Goal: Task Accomplishment & Management: Use online tool/utility

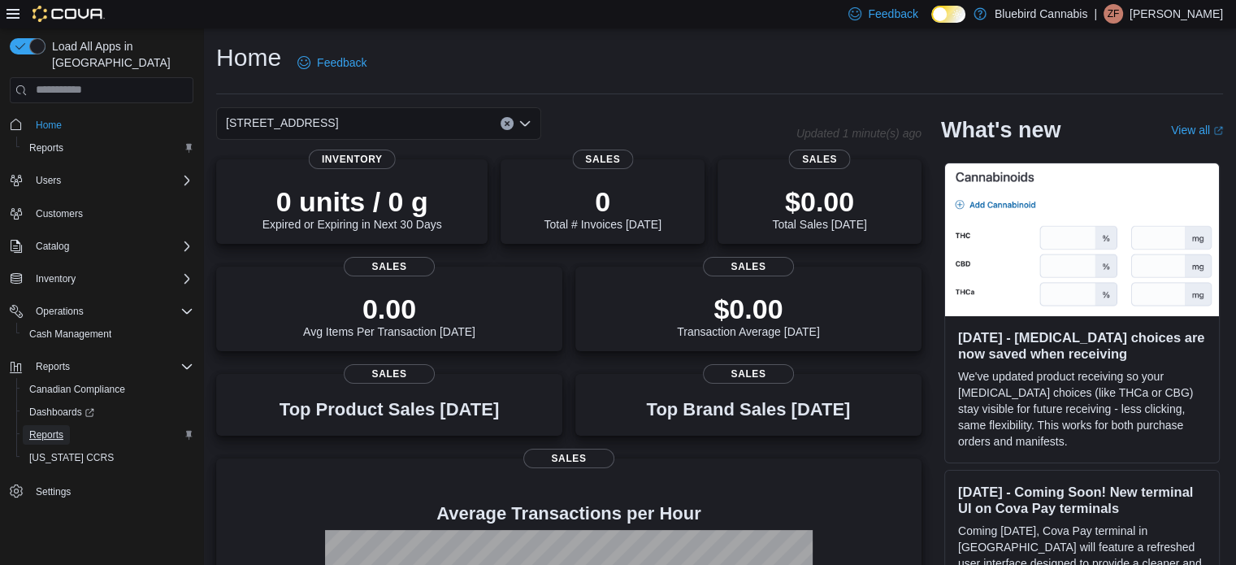
click at [53, 428] on span "Reports" at bounding box center [46, 435] width 34 height 20
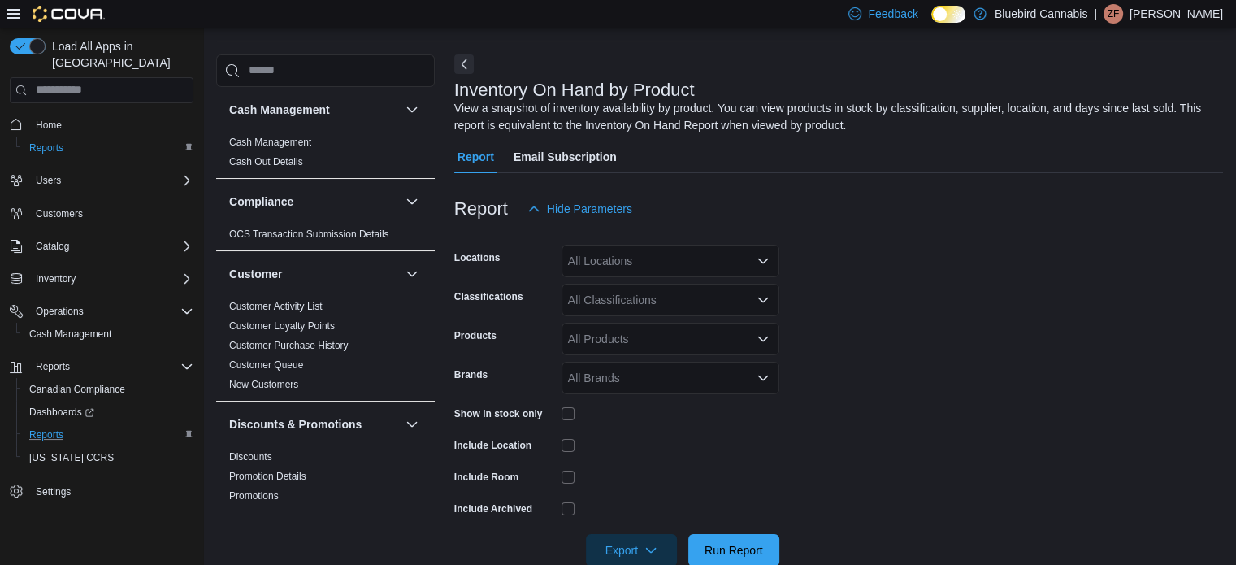
scroll to position [54, 0]
drag, startPoint x: 603, startPoint y: 256, endPoint x: 592, endPoint y: 254, distance: 10.7
click at [592, 254] on div "All Locations" at bounding box center [670, 259] width 218 height 33
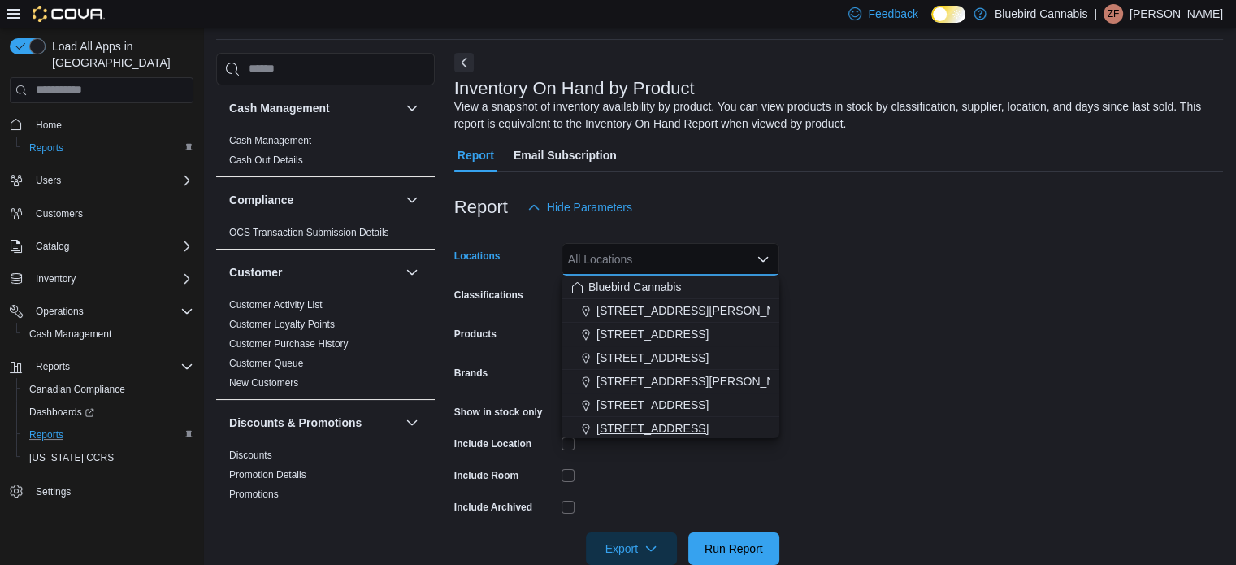
click at [656, 422] on span "5530 Manotick Main St." at bounding box center [652, 428] width 112 height 16
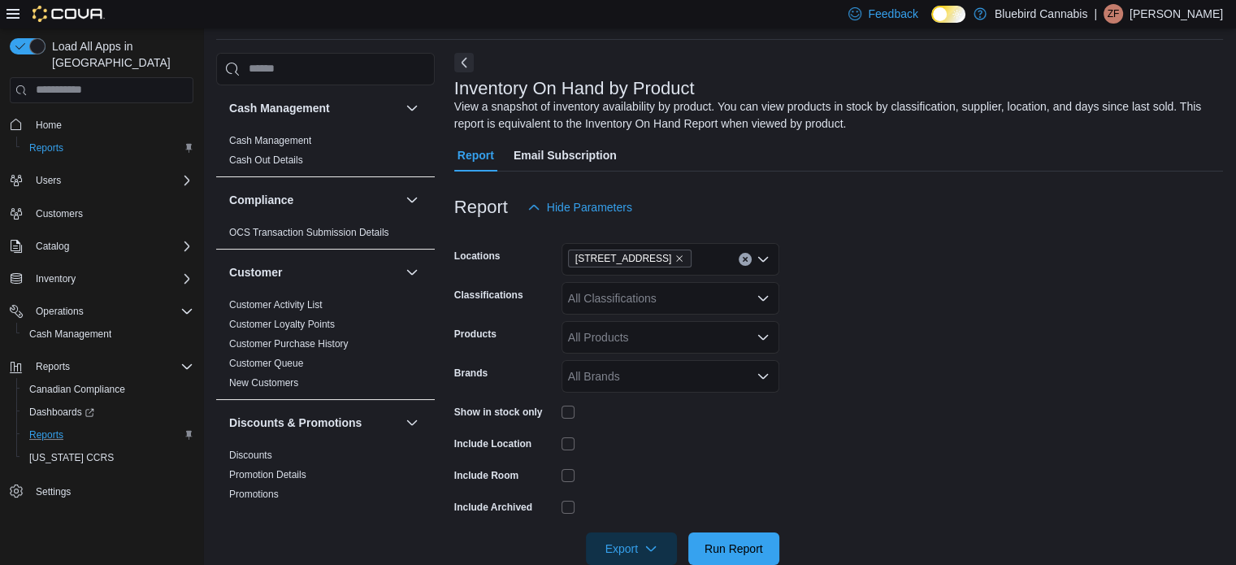
click at [831, 308] on form "Locations 5530 Manotick Main St. Classifications All Classifications Products A…" at bounding box center [838, 393] width 769 height 341
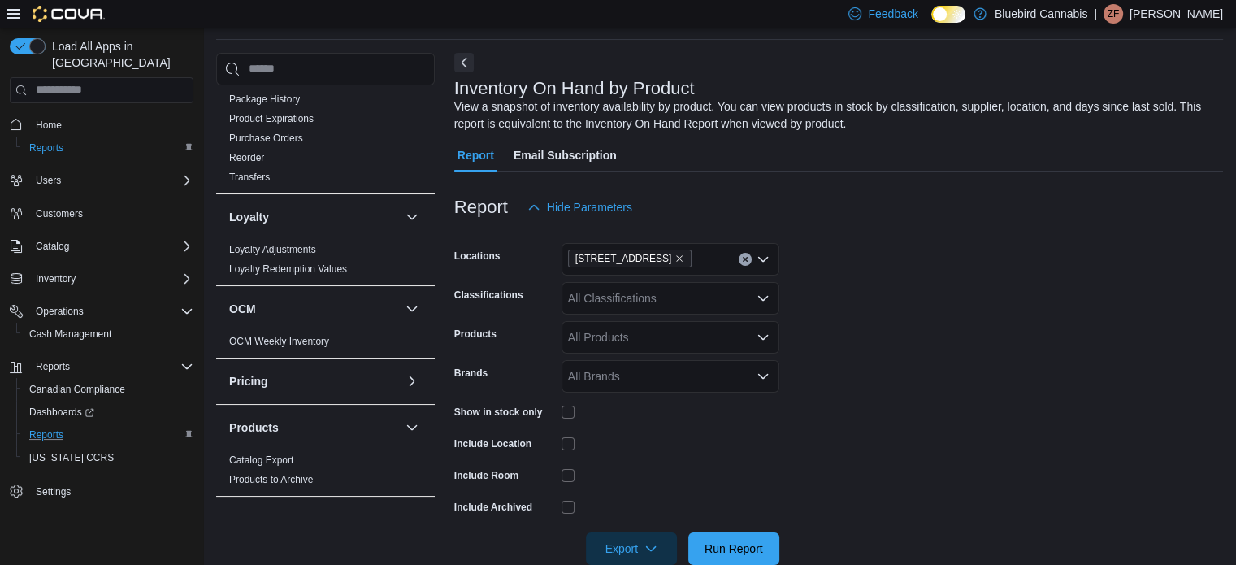
scroll to position [731, 0]
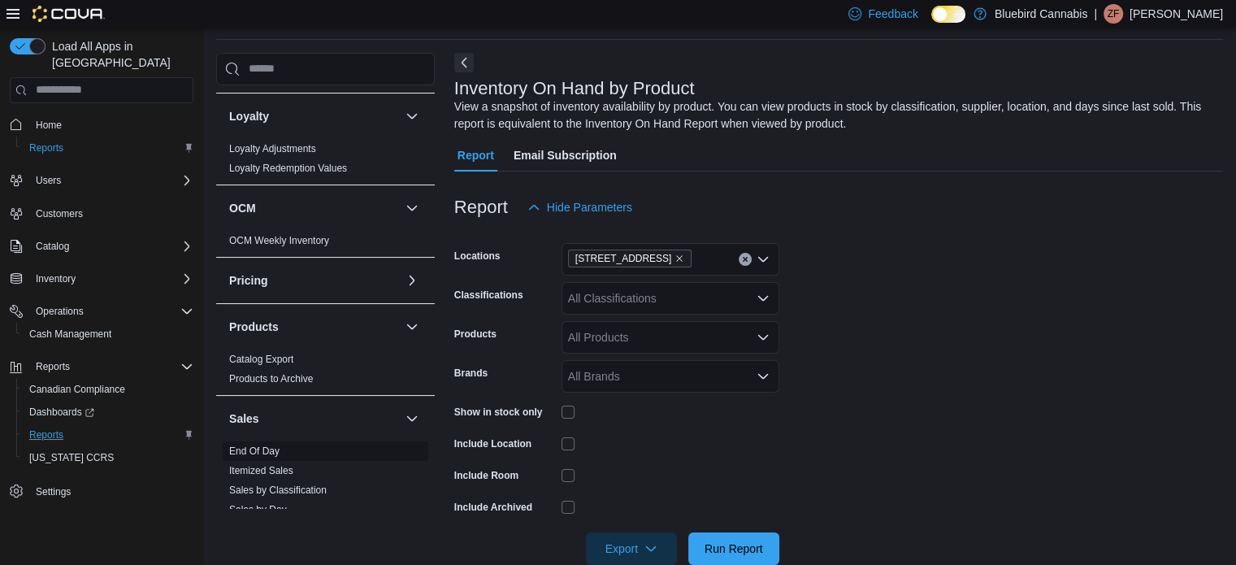
click at [254, 453] on link "End Of Day" at bounding box center [254, 450] width 50 height 11
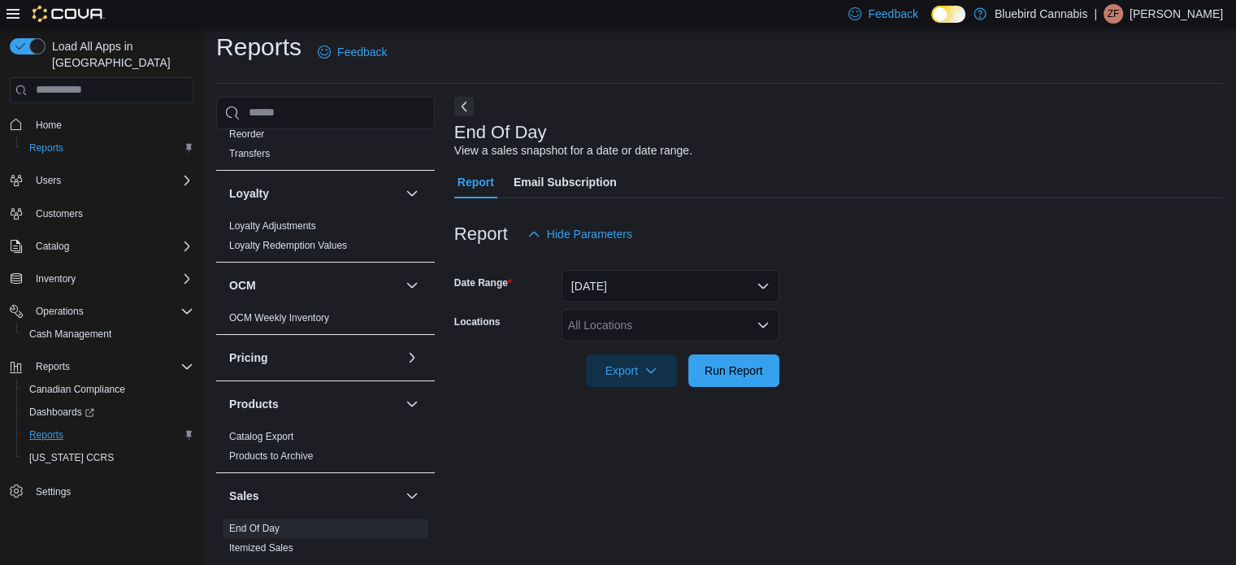
scroll to position [650, 0]
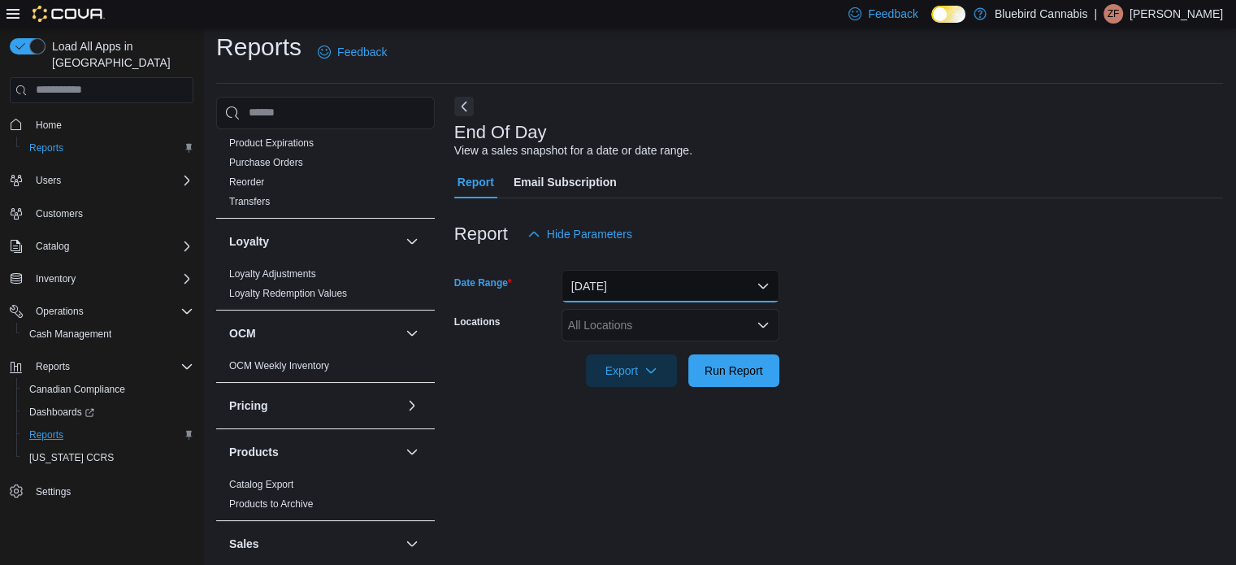
click at [632, 301] on button "Today" at bounding box center [670, 286] width 218 height 33
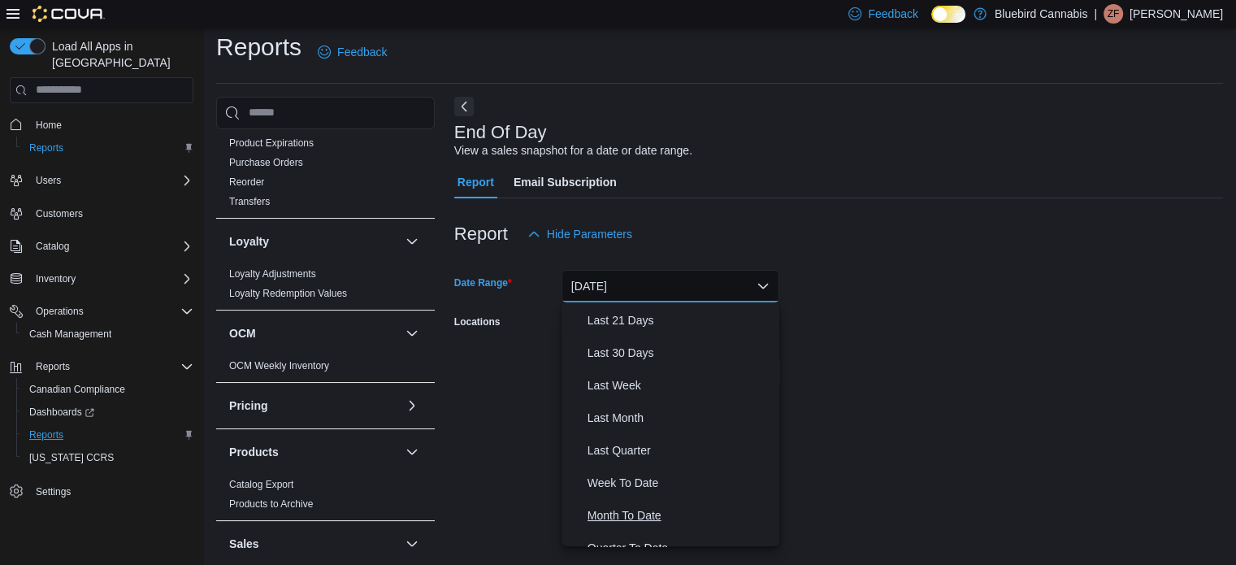
scroll to position [244, 0]
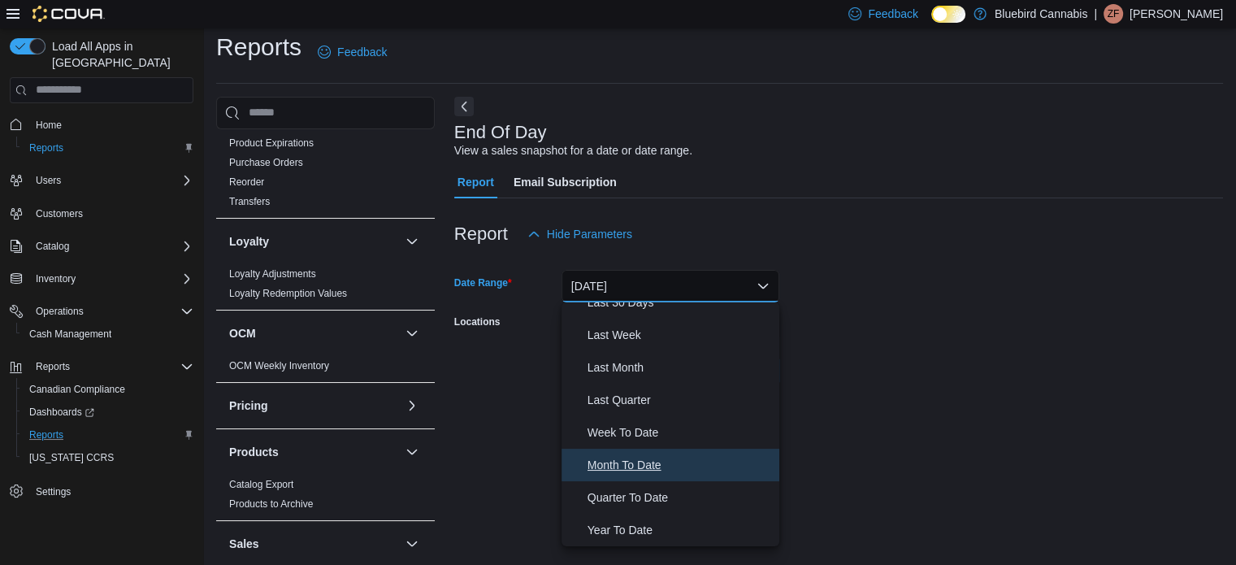
drag, startPoint x: 665, startPoint y: 466, endPoint x: 769, endPoint y: 436, distance: 108.0
click at [665, 466] on span "Month To Date" at bounding box center [679, 465] width 185 height 20
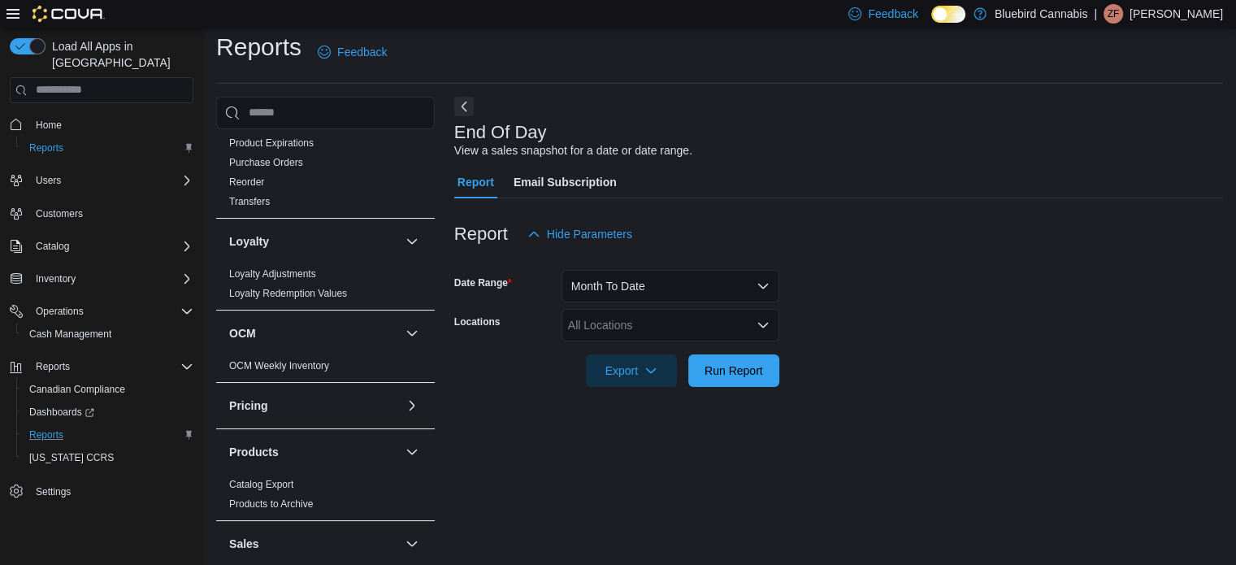
click at [842, 418] on div "End Of Day View a sales snapshot for a date or date range. Report Email Subscri…" at bounding box center [838, 325] width 769 height 456
click at [690, 324] on div "All Locations" at bounding box center [670, 325] width 218 height 33
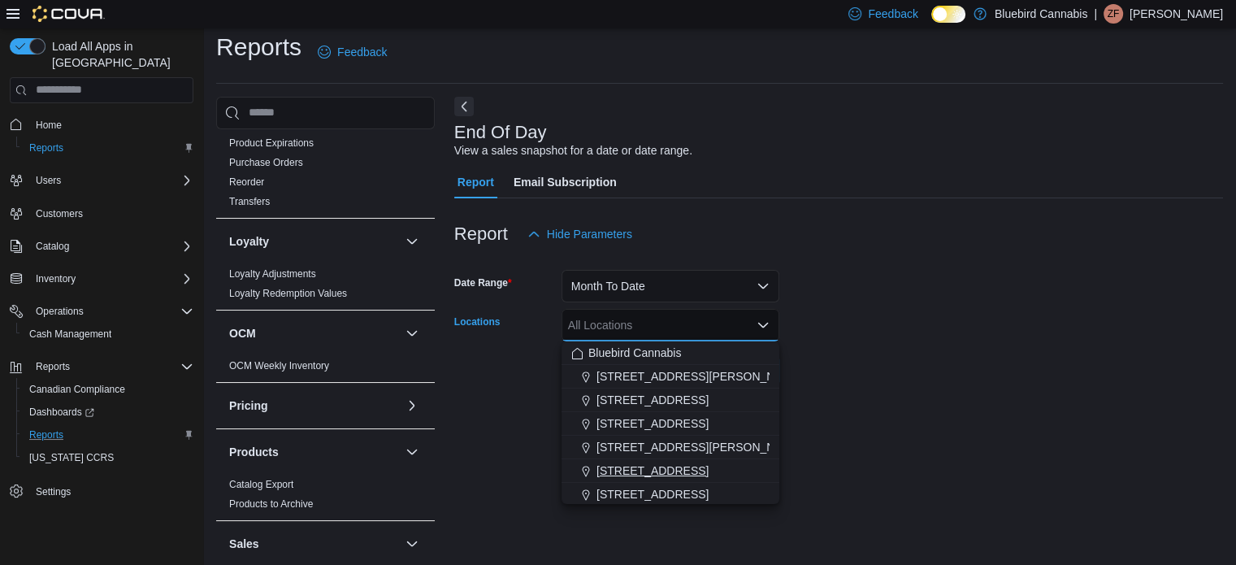
click at [702, 479] on button "502 Gladstone Ave" at bounding box center [670, 471] width 218 height 24
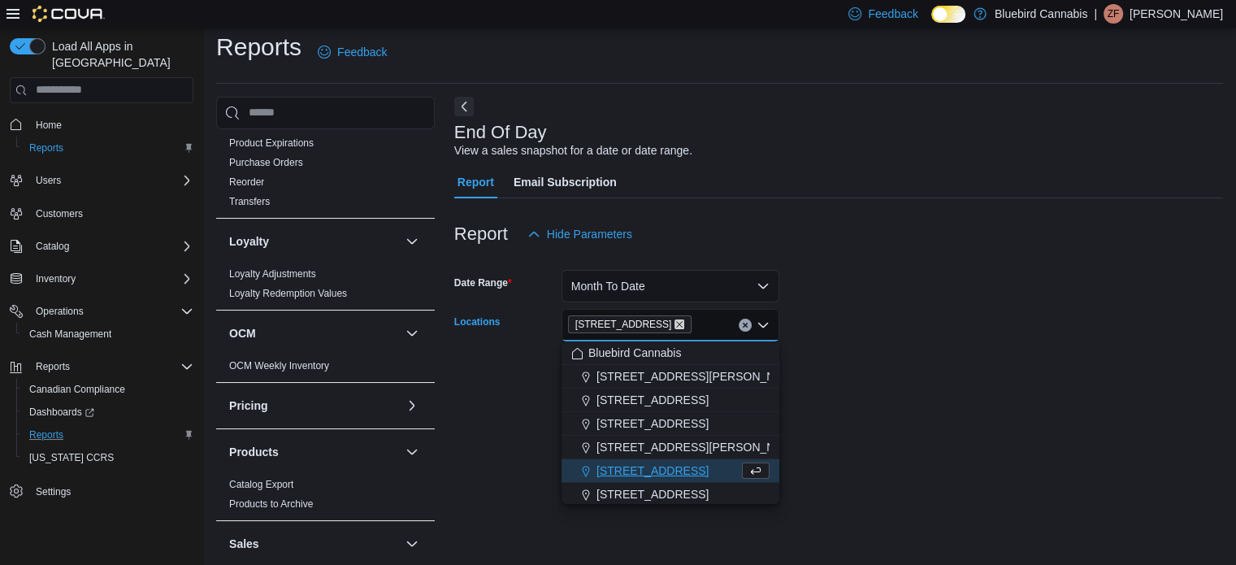
click at [674, 319] on icon "Remove 502 Gladstone Ave from selection in this group" at bounding box center [679, 324] width 10 height 10
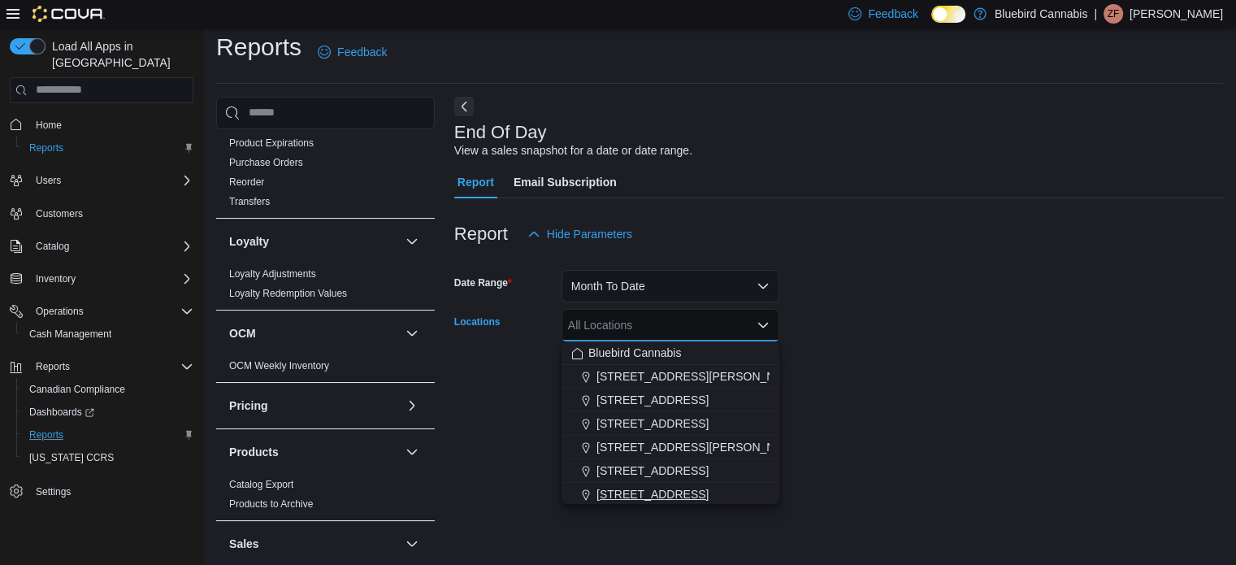
click at [668, 493] on span "5530 Manotick Main St." at bounding box center [652, 494] width 112 height 16
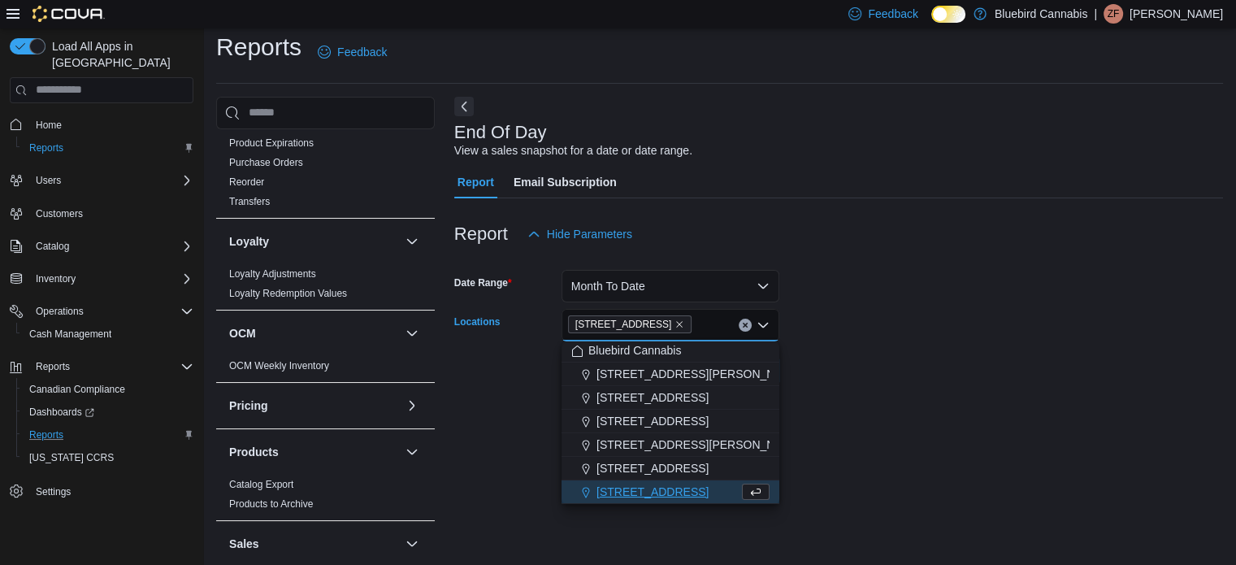
click at [855, 412] on div "End Of Day View a sales snapshot for a date or date range. Report Email Subscri…" at bounding box center [838, 325] width 769 height 456
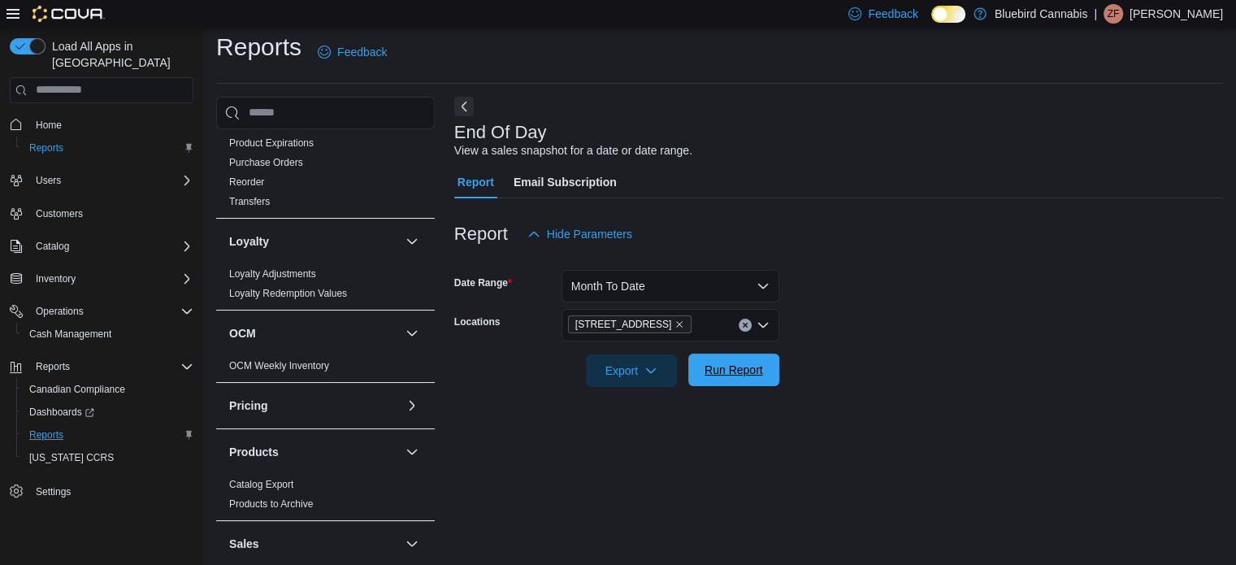
click at [727, 381] on span "Run Report" at bounding box center [734, 369] width 72 height 33
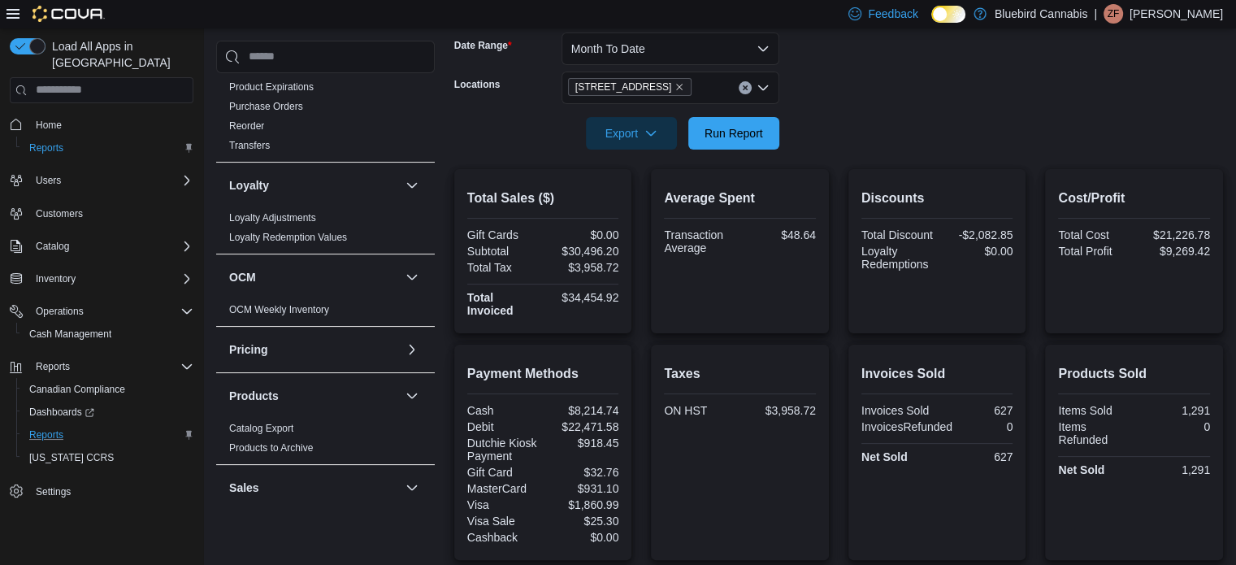
scroll to position [254, 0]
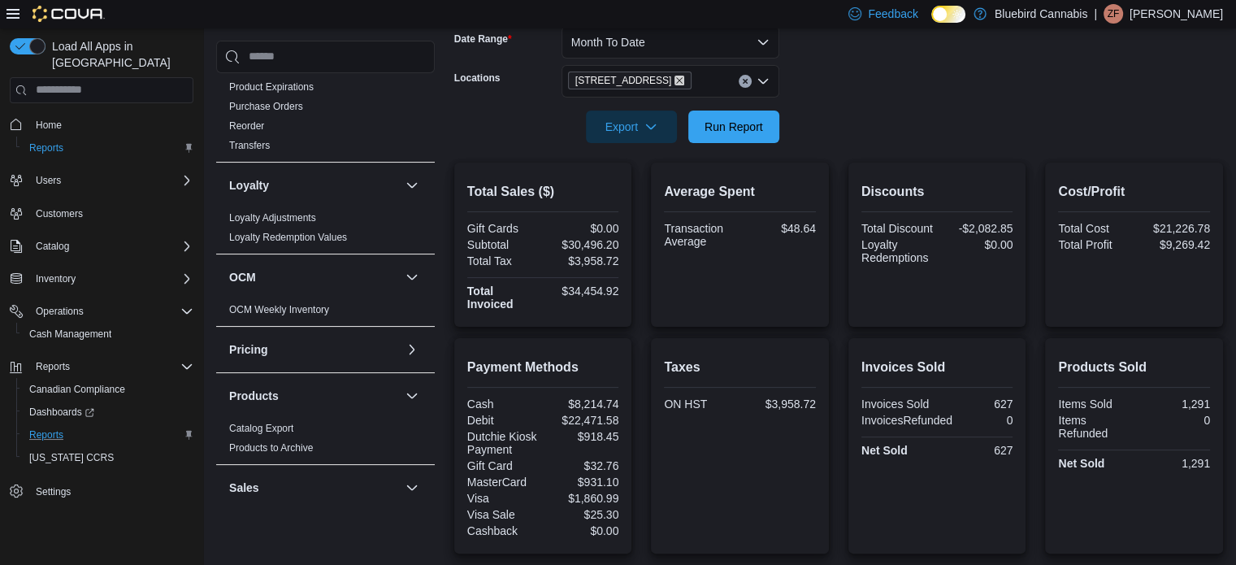
click at [683, 77] on icon "Remove 5530 Manotick Main St. from selection in this group" at bounding box center [680, 80] width 7 height 7
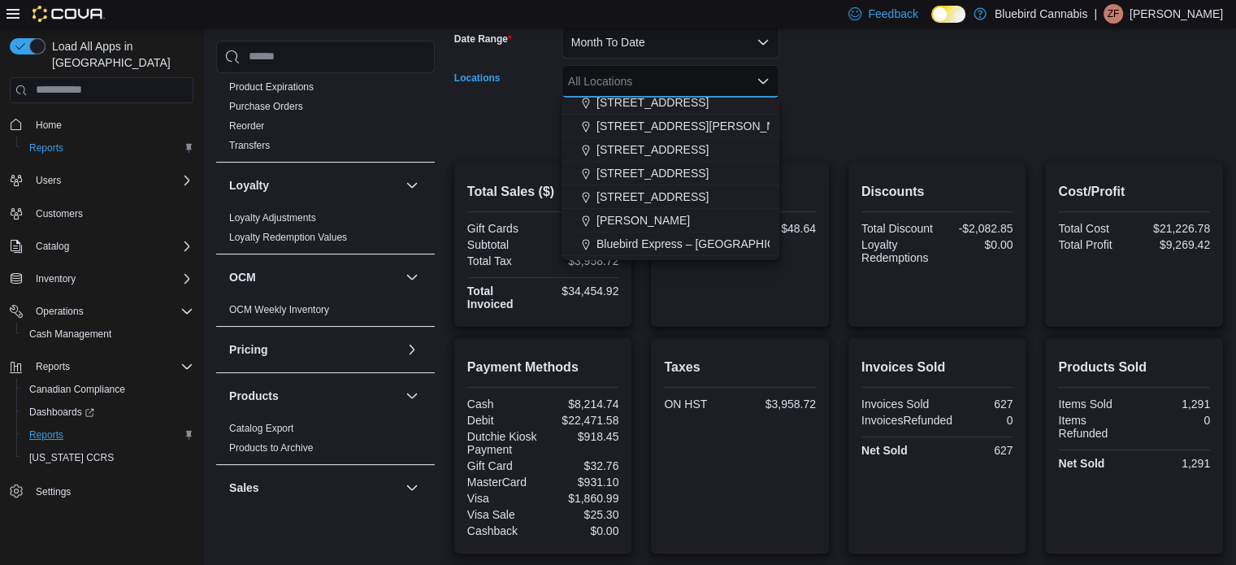
scroll to position [0, 0]
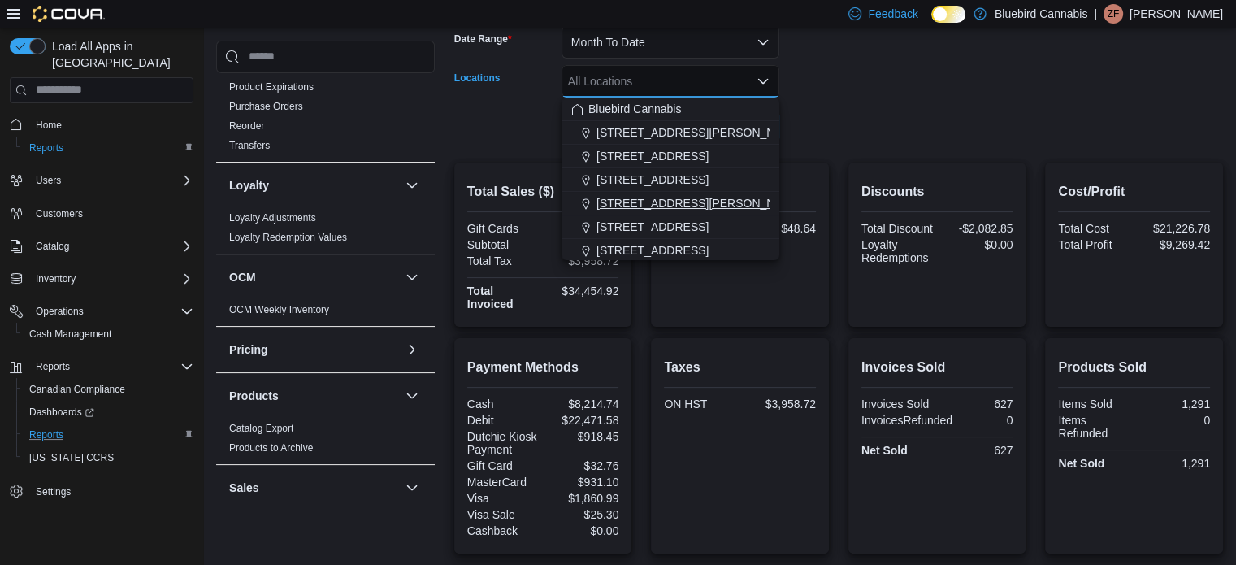
click at [637, 197] on span "499 TERRY FOX DR., UNIT 60, Kanata" at bounding box center [699, 203] width 206 height 16
click at [861, 111] on form "Date Range Month To Date Locations 499 TERRY FOX DR., UNIT 60, Kanata Combo box…" at bounding box center [838, 75] width 769 height 137
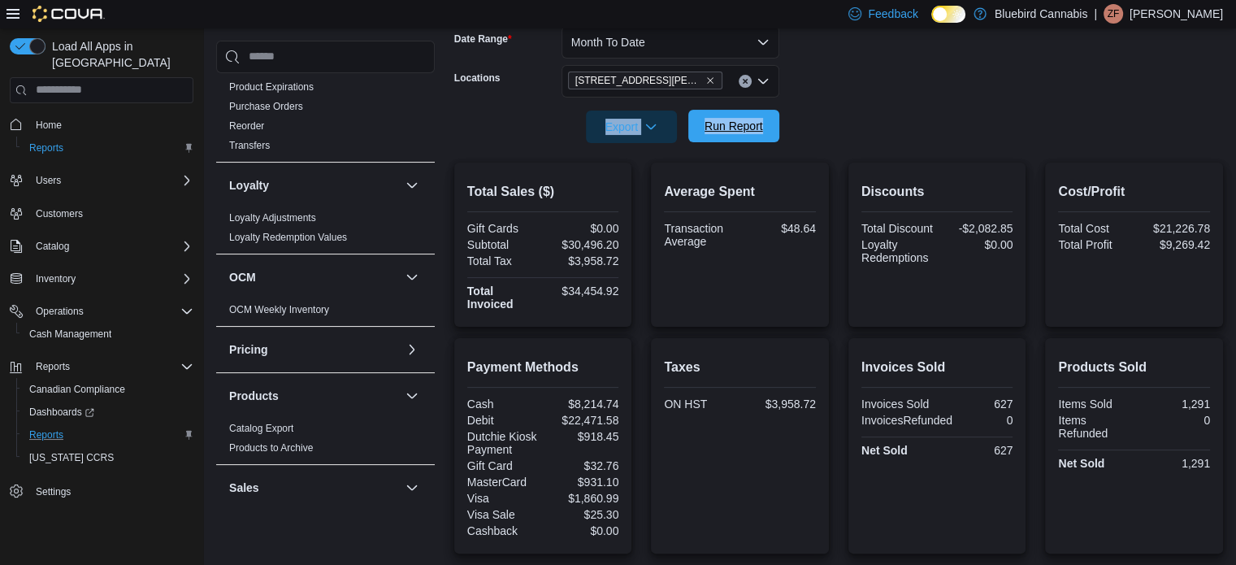
click at [744, 119] on span "Run Report" at bounding box center [733, 126] width 59 height 16
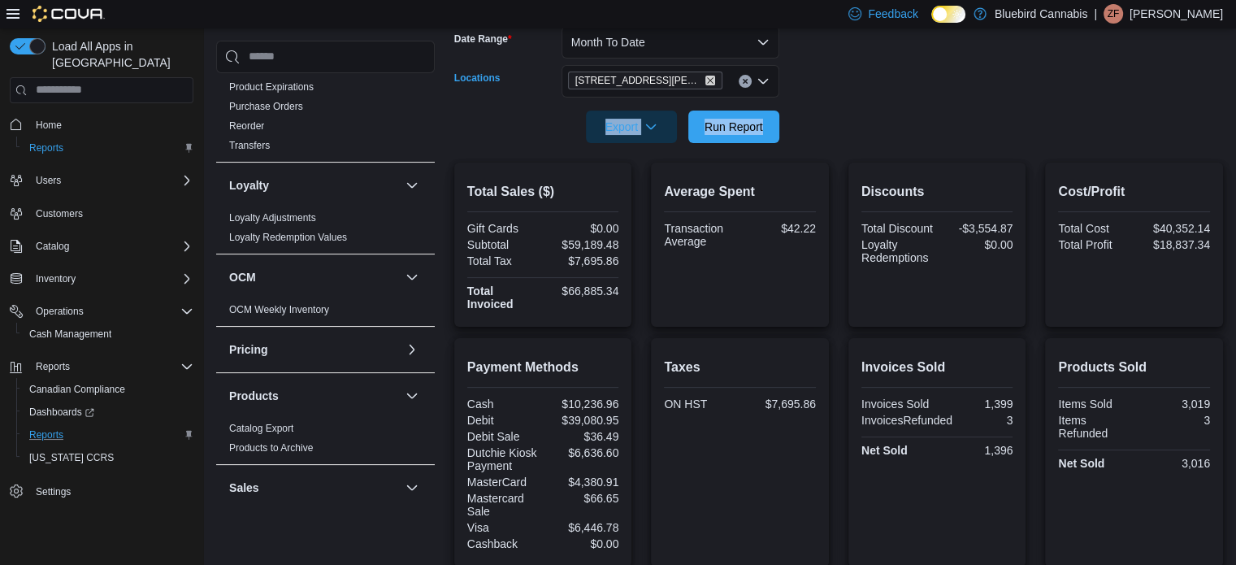
click at [713, 79] on icon "Remove 499 TERRY FOX DR., UNIT 60, Kanata from selection in this group" at bounding box center [710, 81] width 10 height 10
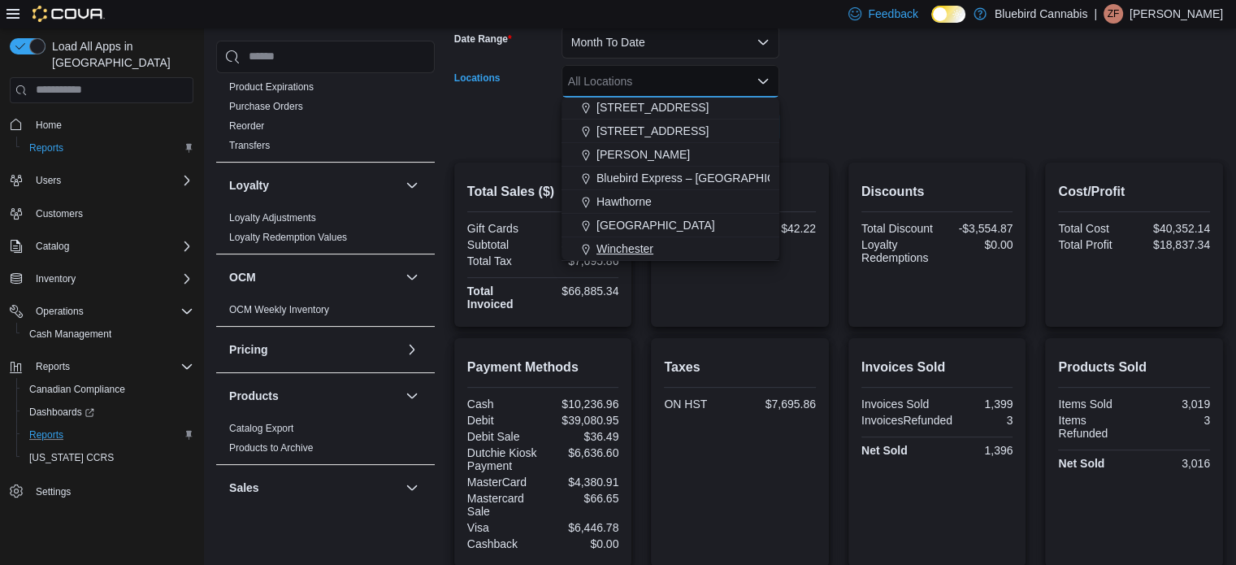
click at [661, 250] on div "Winchester" at bounding box center [670, 249] width 198 height 16
click at [855, 70] on form "Date Range Month To Date Locations Winchester Combo box. Selected. Winchester. …" at bounding box center [838, 75] width 769 height 137
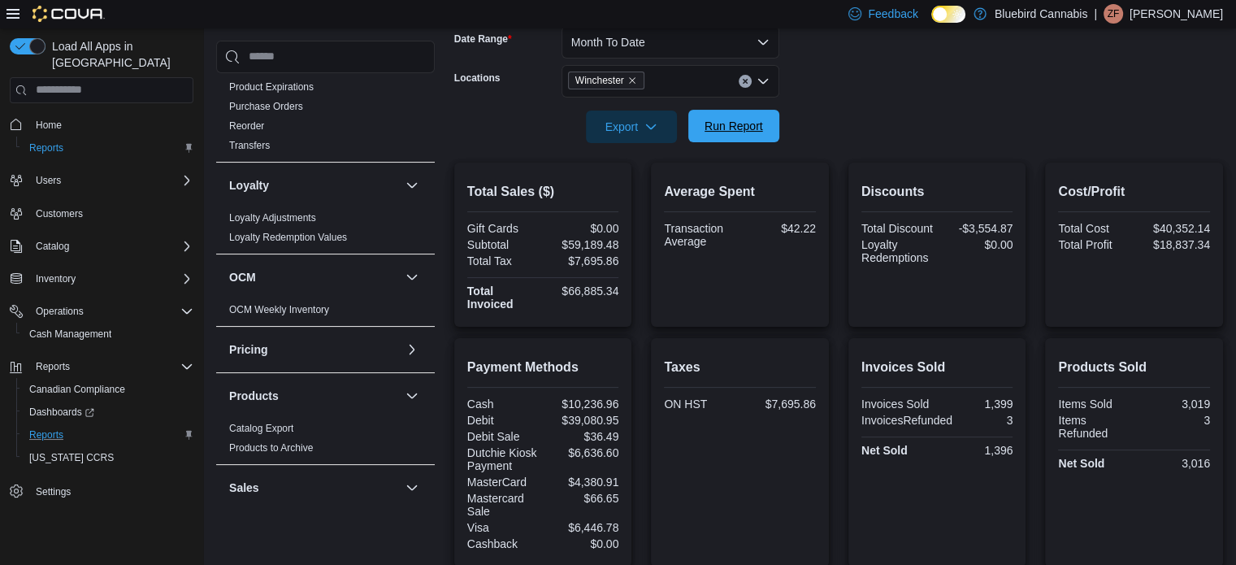
click at [768, 126] on span "Run Report" at bounding box center [734, 126] width 72 height 33
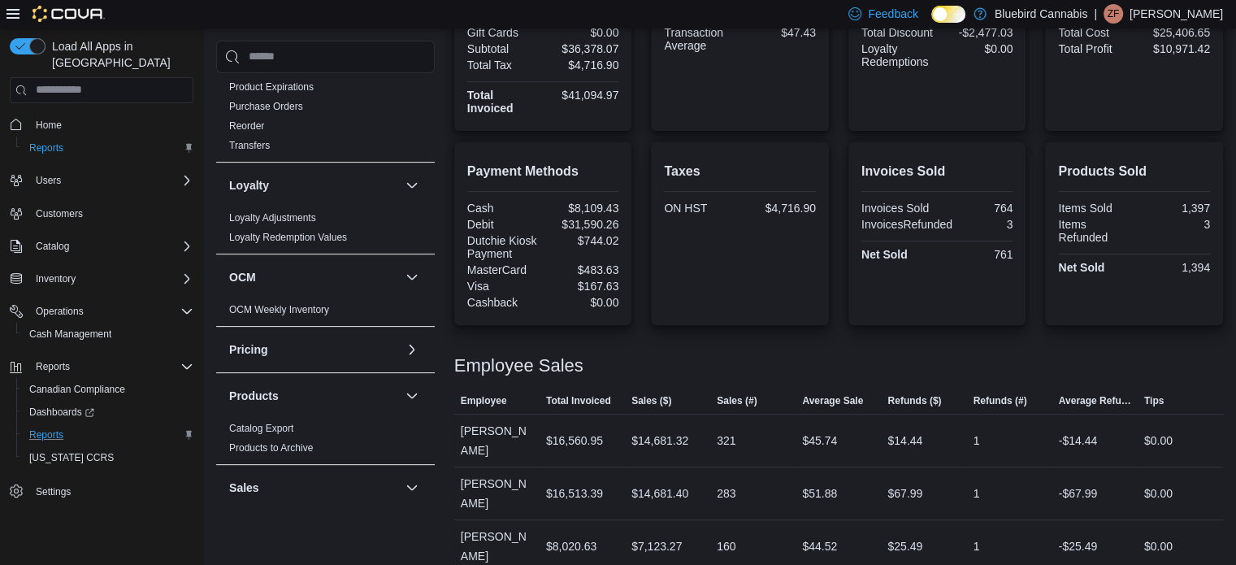
scroll to position [206, 0]
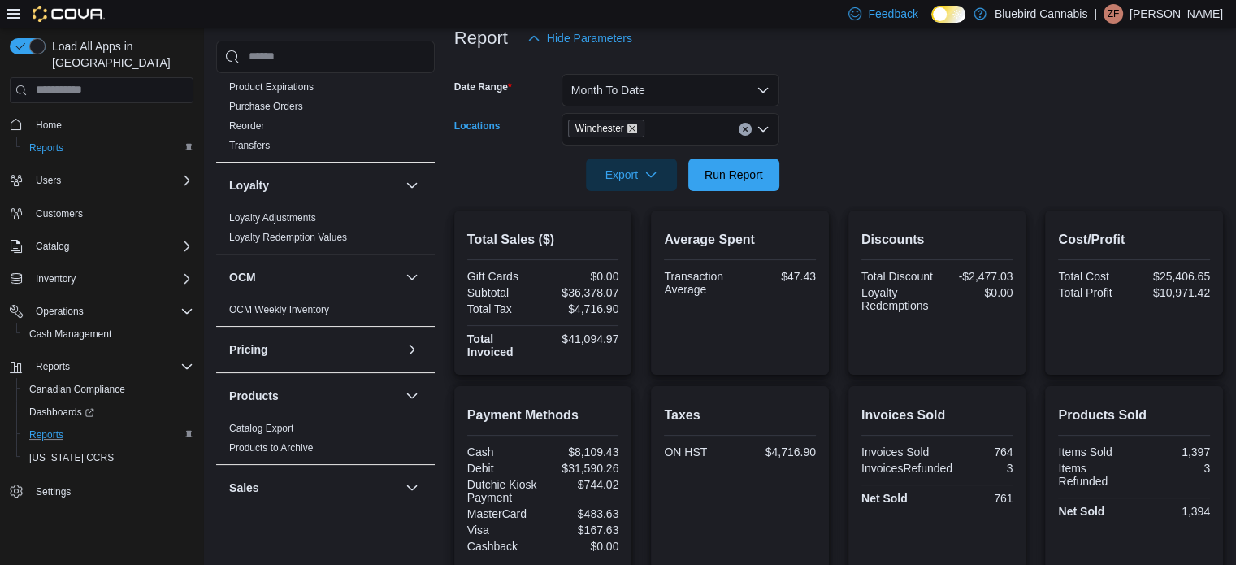
click at [635, 128] on icon "Remove Winchester from selection in this group" at bounding box center [632, 129] width 10 height 10
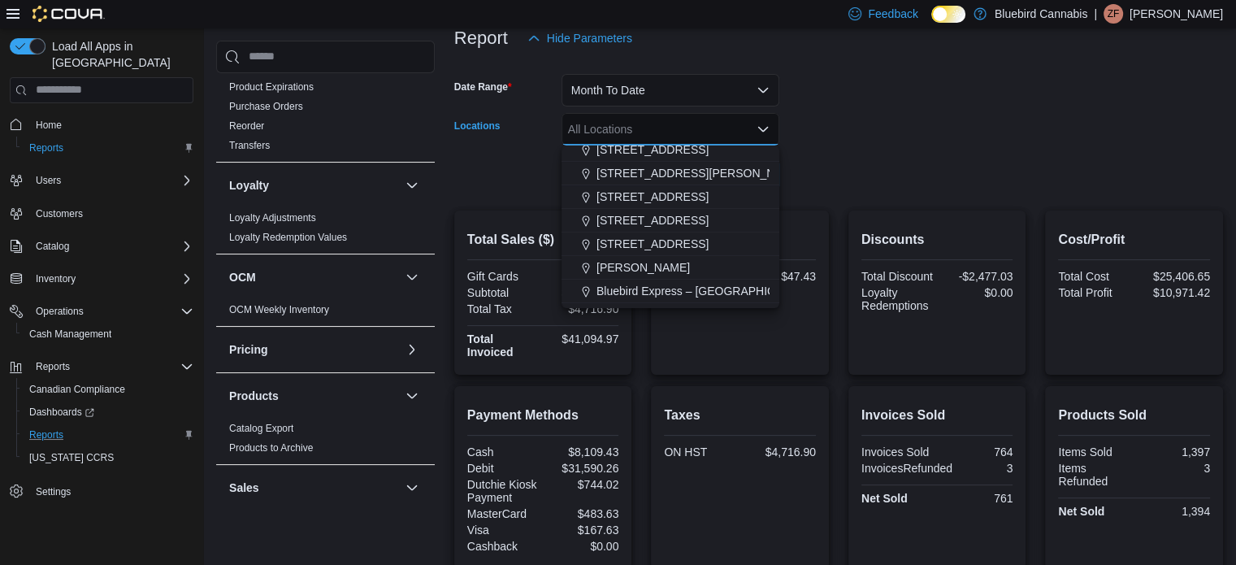
scroll to position [81, 0]
click at [638, 220] on span "5530 Manotick Main St." at bounding box center [652, 217] width 112 height 16
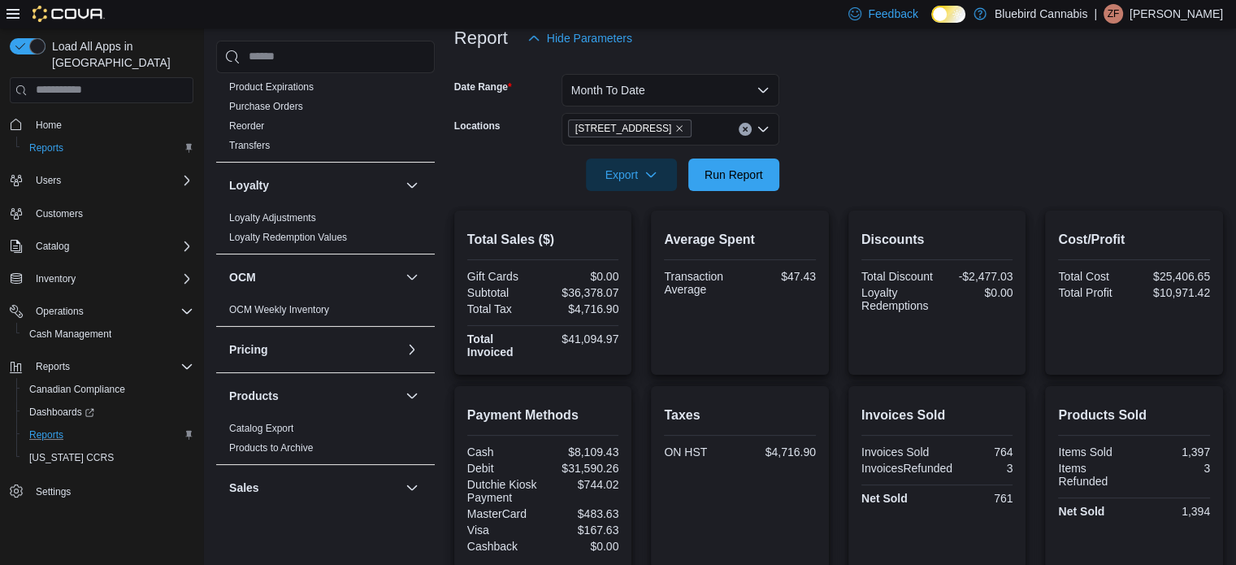
drag, startPoint x: 865, startPoint y: 119, endPoint x: 839, endPoint y: 136, distance: 30.7
click at [845, 132] on form "Date Range Month To Date Locations 5530 Manotick Main St. Export Run Report" at bounding box center [838, 122] width 769 height 137
click at [754, 176] on span "Run Report" at bounding box center [733, 174] width 59 height 16
